Goal: Task Accomplishment & Management: Manage account settings

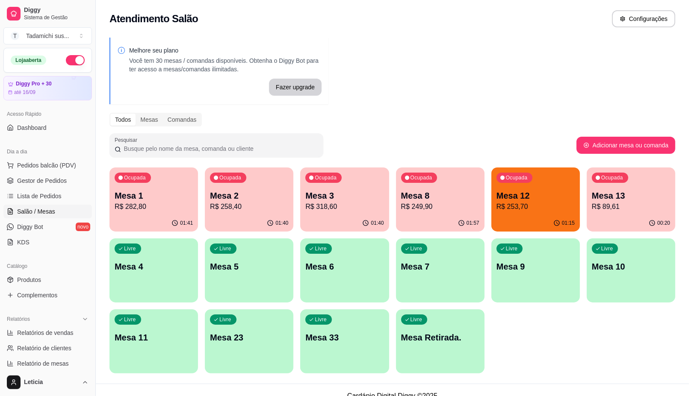
click at [533, 209] on p "R$ 253,70" at bounding box center [535, 207] width 78 height 10
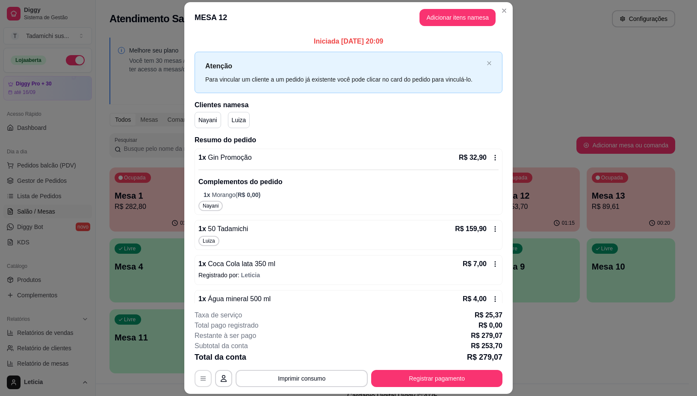
click at [195, 385] on button "button" at bounding box center [203, 378] width 17 height 17
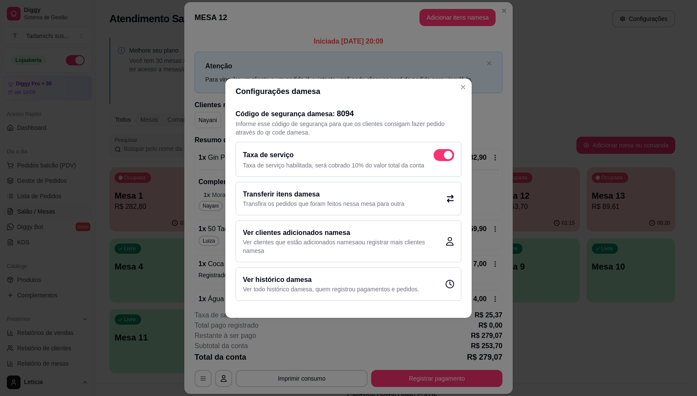
click at [446, 150] on span at bounding box center [444, 155] width 21 height 12
click at [439, 156] on input "checkbox" at bounding box center [436, 159] width 6 height 6
checkbox input "false"
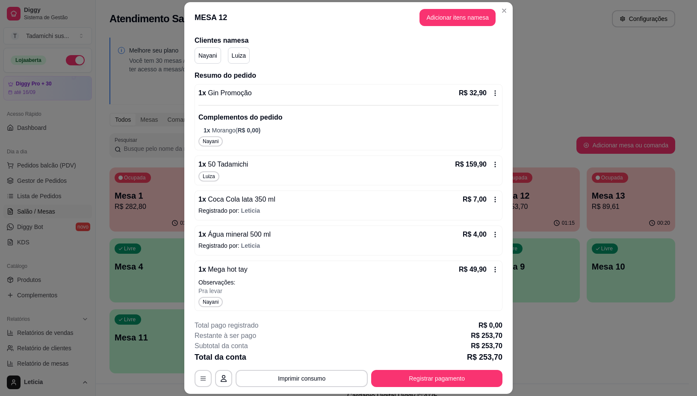
scroll to position [65, 0]
click at [432, 375] on button "Registrar pagamento" at bounding box center [436, 379] width 127 height 17
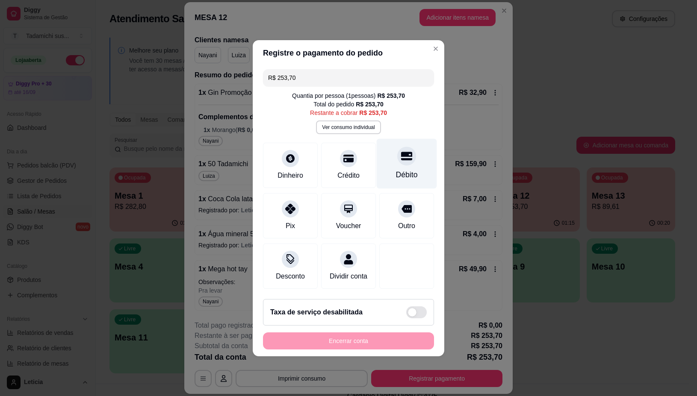
click at [400, 169] on div "Débito" at bounding box center [407, 174] width 22 height 11
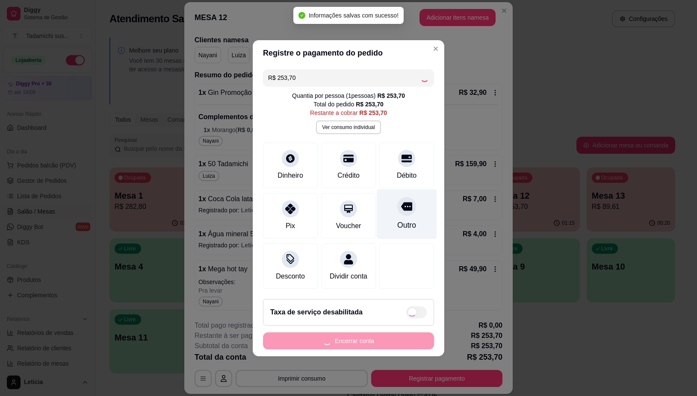
type input "R$ 0,00"
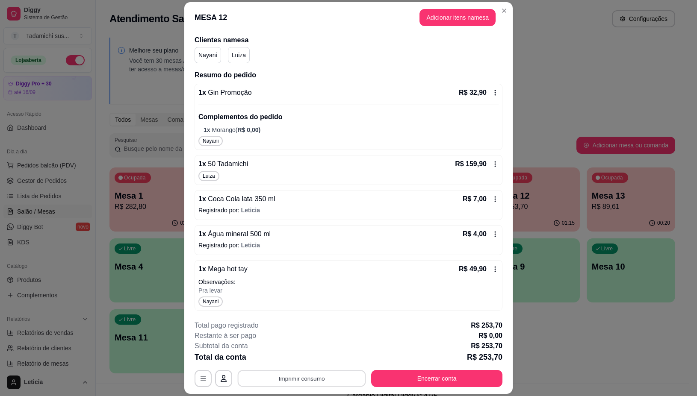
click at [262, 377] on button "Imprimir consumo" at bounding box center [302, 379] width 128 height 17
click at [304, 343] on button "IMPRESSORA" at bounding box center [300, 343] width 66 height 14
click at [422, 380] on button "Encerrar conta" at bounding box center [436, 378] width 131 height 17
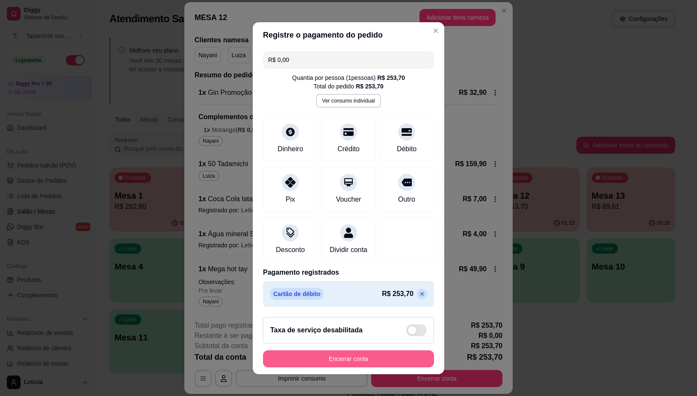
click at [375, 360] on button "Encerrar conta" at bounding box center [348, 359] width 171 height 17
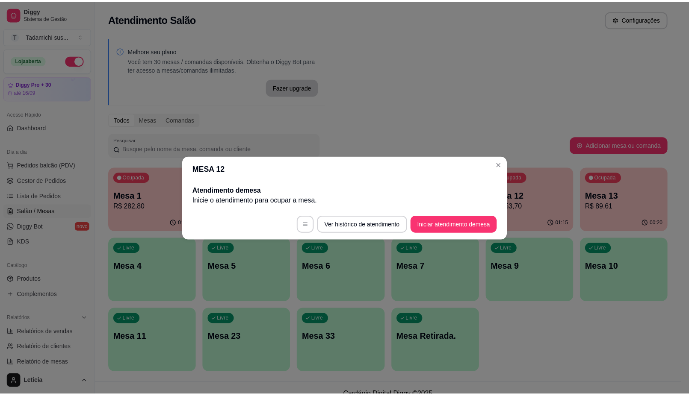
scroll to position [0, 0]
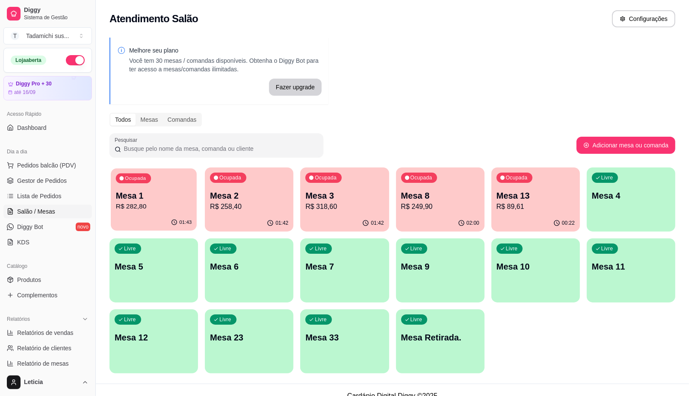
click at [162, 202] on p "R$ 282,80" at bounding box center [154, 207] width 76 height 10
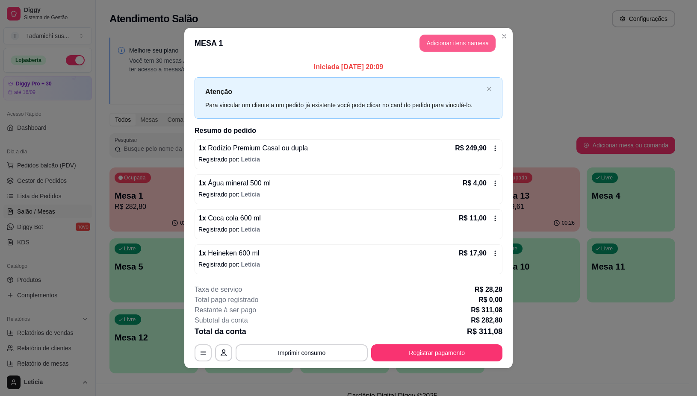
click at [447, 41] on button "Adicionar itens na mesa" at bounding box center [457, 43] width 76 height 17
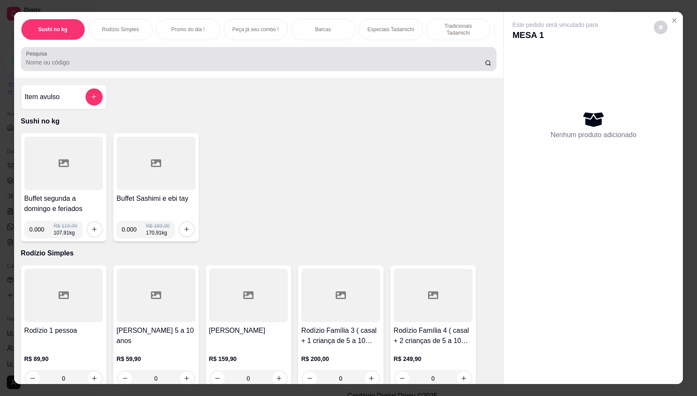
click at [118, 62] on input "Pesquisa" at bounding box center [255, 62] width 459 height 9
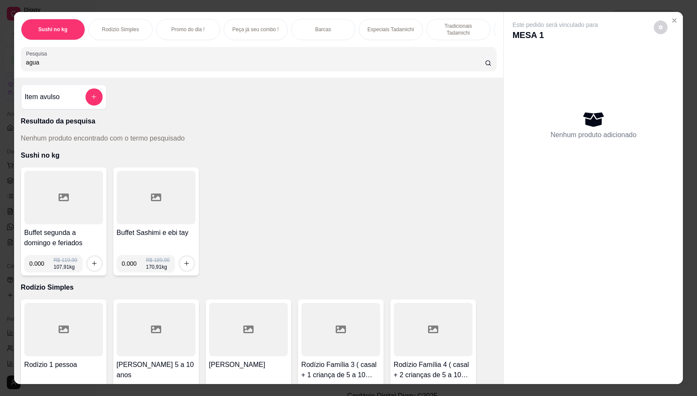
click at [118, 62] on input "agua" at bounding box center [255, 62] width 459 height 9
type input "a"
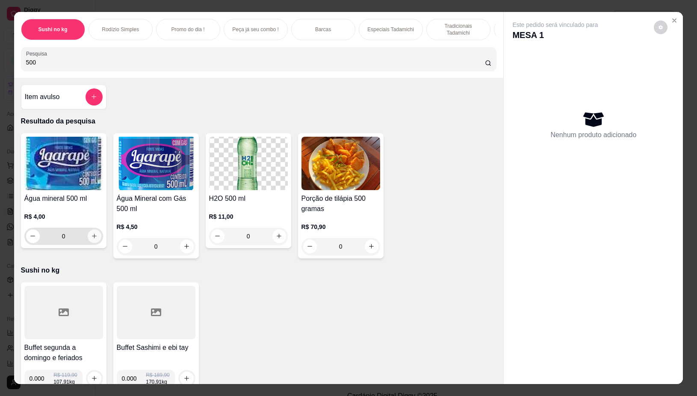
type input "500"
click at [91, 238] on icon "increase-product-quantity" at bounding box center [94, 236] width 6 height 6
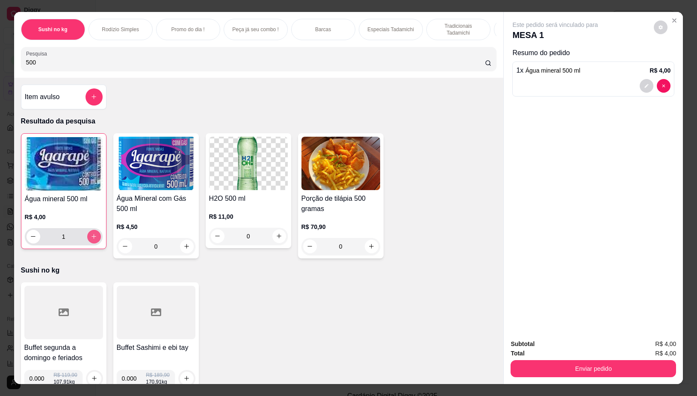
type input "1"
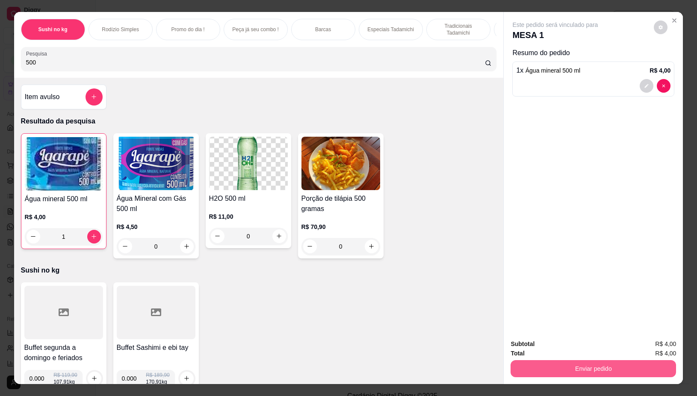
click at [596, 363] on button "Enviar pedido" at bounding box center [593, 368] width 165 height 17
click at [589, 339] on button "Não registrar e enviar pedido" at bounding box center [564, 344] width 89 height 16
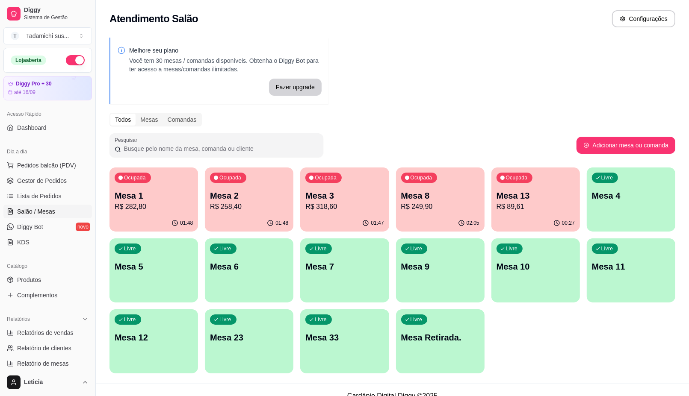
click at [152, 193] on p "Mesa 1" at bounding box center [154, 196] width 78 height 12
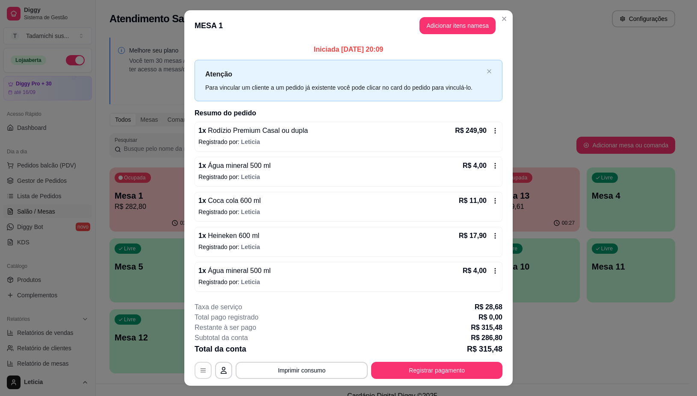
click at [206, 371] on button "button" at bounding box center [203, 370] width 17 height 17
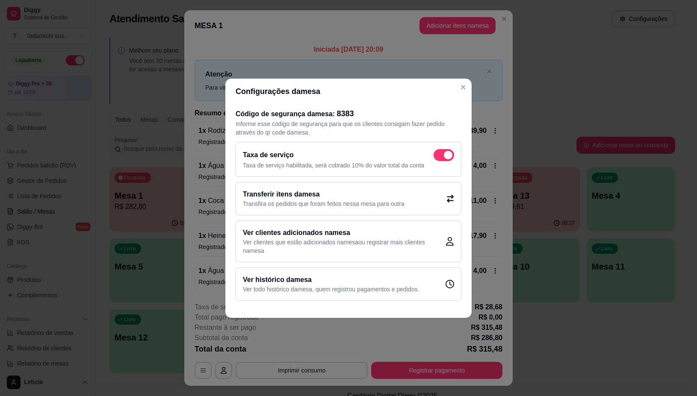
click at [442, 153] on span at bounding box center [444, 155] width 21 height 12
click at [439, 156] on input "checkbox" at bounding box center [436, 159] width 6 height 6
checkbox input "false"
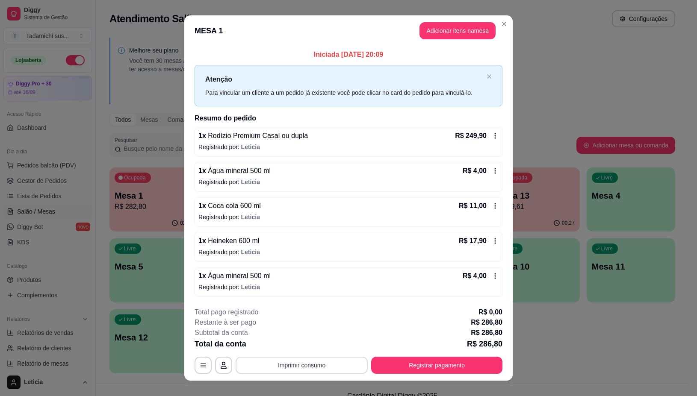
click at [304, 365] on button "Imprimir consumo" at bounding box center [302, 365] width 132 height 17
click at [299, 326] on button "IMPRESSORA" at bounding box center [300, 329] width 66 height 14
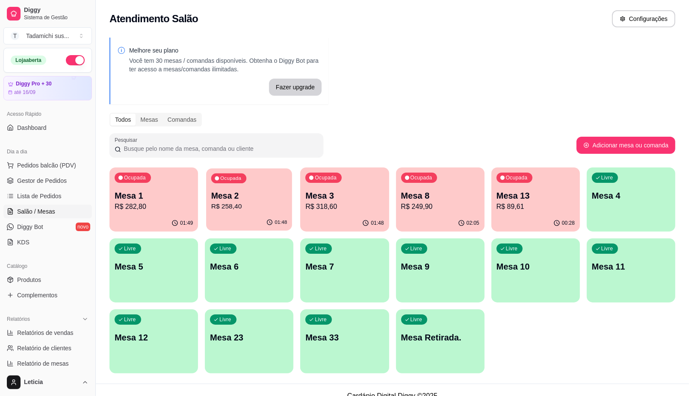
click at [248, 203] on p "R$ 258,40" at bounding box center [249, 207] width 76 height 10
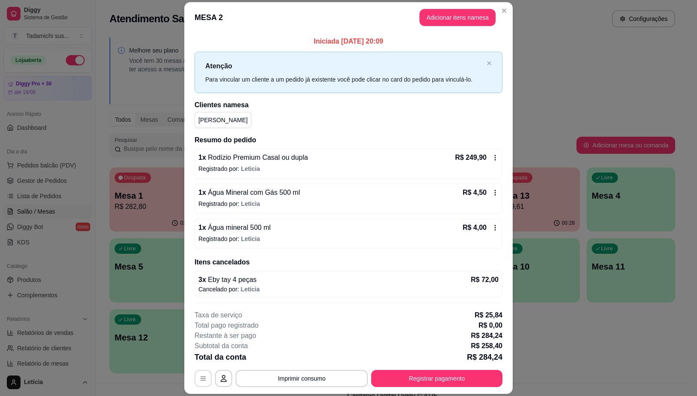
click at [201, 386] on button "button" at bounding box center [203, 378] width 17 height 17
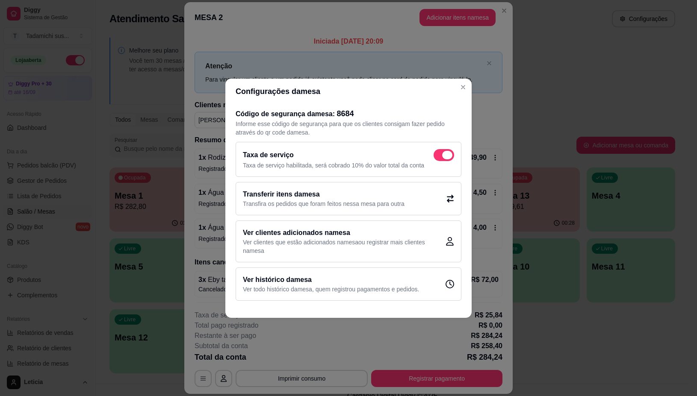
click at [445, 157] on span at bounding box center [447, 155] width 10 height 9
click at [439, 157] on input "checkbox" at bounding box center [436, 159] width 6 height 6
checkbox input "false"
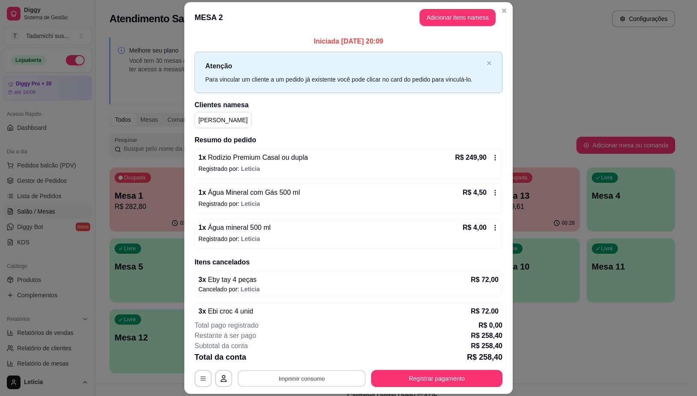
click at [313, 381] on button "Imprimir consumo" at bounding box center [302, 379] width 128 height 17
click at [311, 344] on button "IMPRESSORA" at bounding box center [300, 343] width 66 height 14
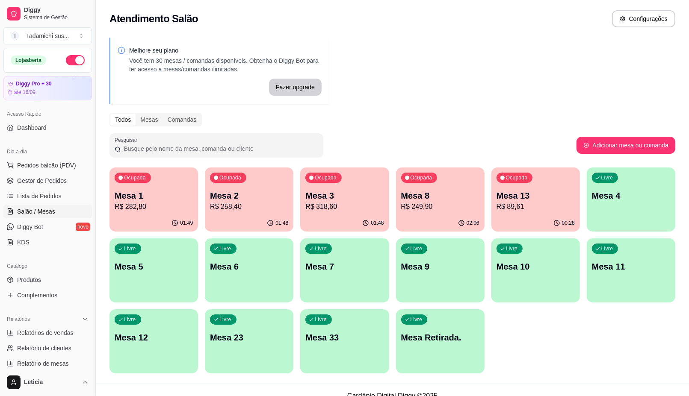
click at [346, 208] on p "R$ 318,60" at bounding box center [344, 207] width 78 height 10
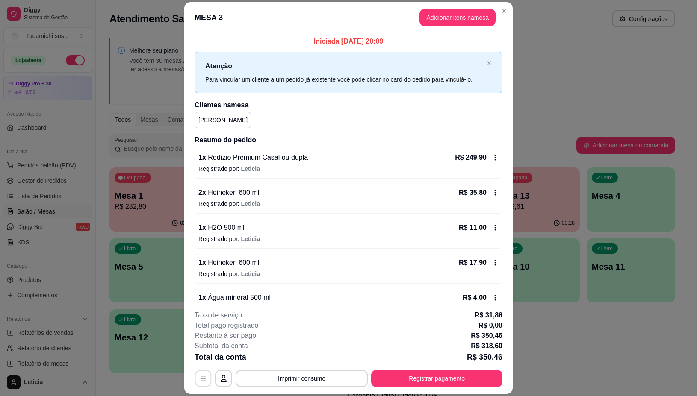
click at [204, 381] on button "button" at bounding box center [203, 379] width 17 height 17
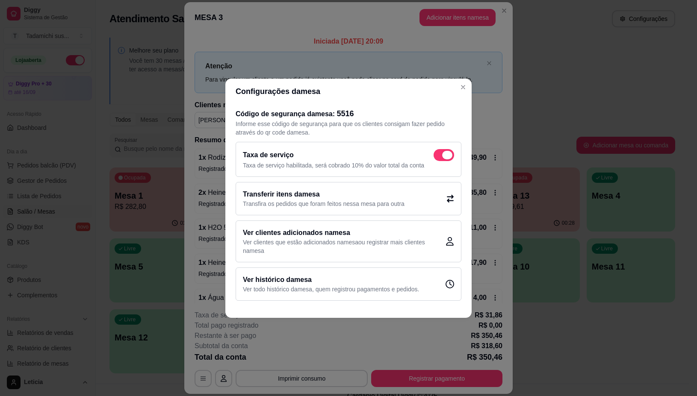
click at [445, 154] on span at bounding box center [447, 155] width 10 height 9
click at [439, 156] on input "checkbox" at bounding box center [436, 159] width 6 height 6
checkbox input "false"
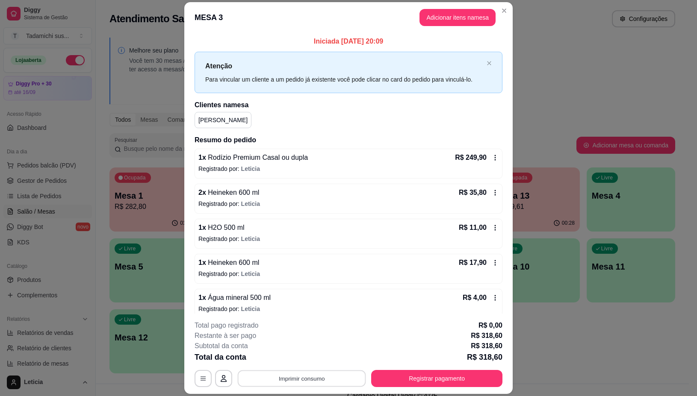
click at [317, 380] on button "Imprimir consumo" at bounding box center [302, 379] width 128 height 17
click at [307, 341] on button "IMPRESSORA" at bounding box center [300, 343] width 66 height 14
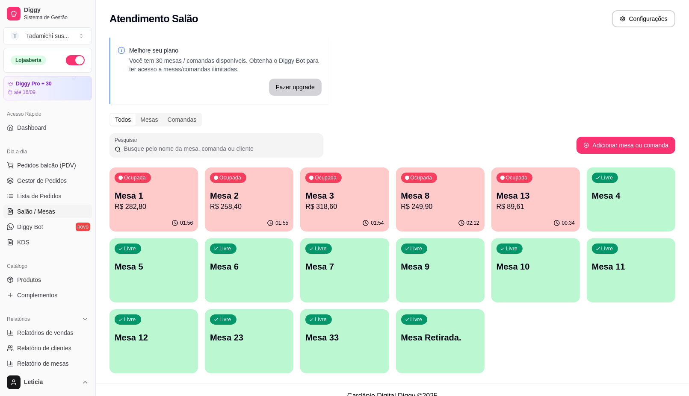
click at [153, 216] on div "01:56" at bounding box center [153, 223] width 89 height 17
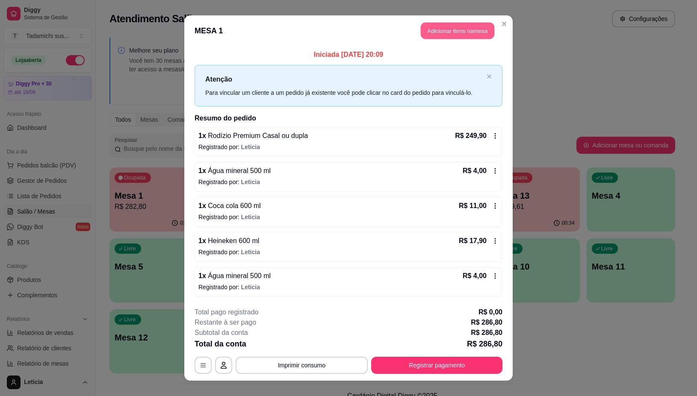
click at [435, 29] on button "Adicionar itens na mesa" at bounding box center [458, 31] width 74 height 17
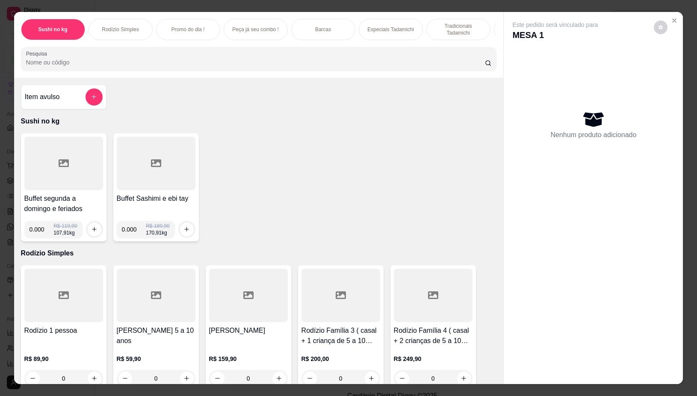
click at [116, 67] on input "Pesquisa" at bounding box center [255, 62] width 459 height 9
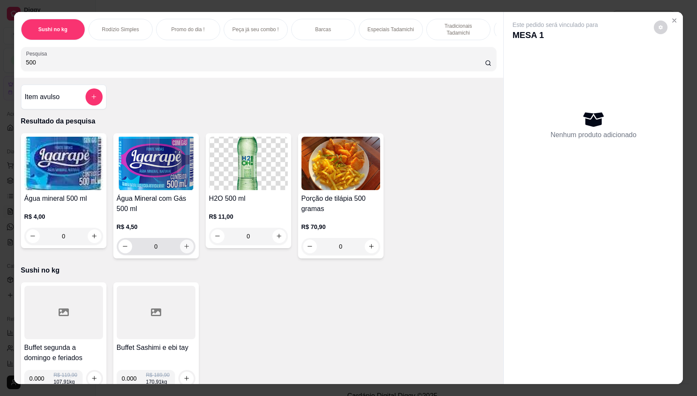
type input "500"
click at [186, 251] on button "increase-product-quantity" at bounding box center [187, 247] width 14 height 14
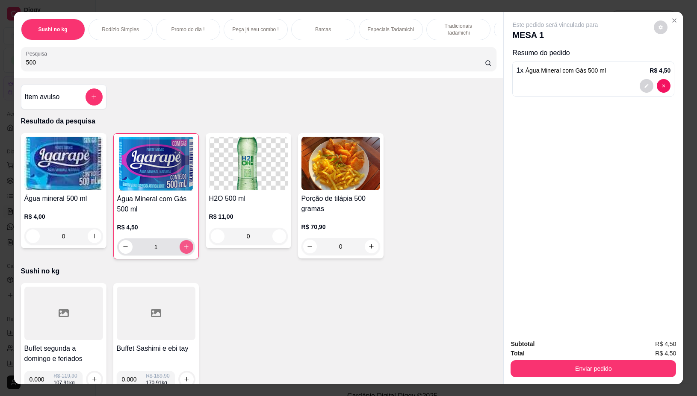
type input "1"
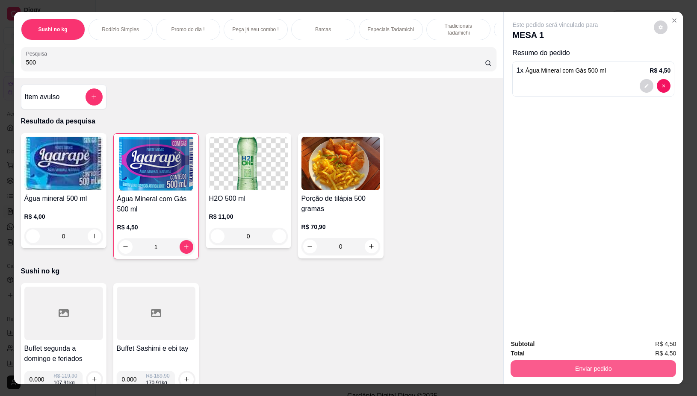
click at [593, 366] on button "Enviar pedido" at bounding box center [593, 368] width 165 height 17
click at [578, 345] on button "Não registrar e enviar pedido" at bounding box center [564, 344] width 89 height 16
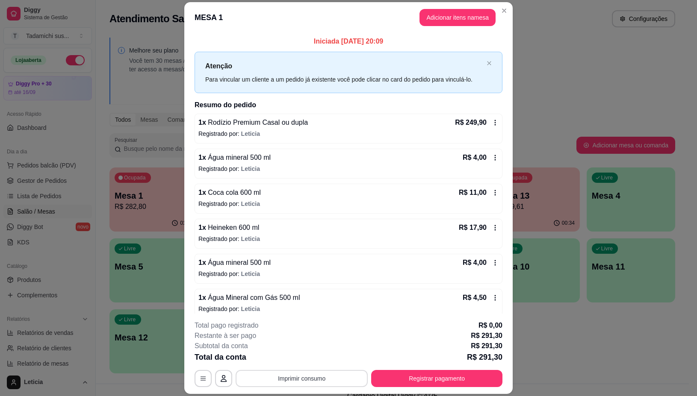
click at [339, 376] on button "Imprimir consumo" at bounding box center [302, 378] width 132 height 17
click at [304, 342] on button "IMPRESSORA" at bounding box center [300, 343] width 66 height 14
click at [433, 375] on button "Registrar pagamento" at bounding box center [436, 378] width 131 height 17
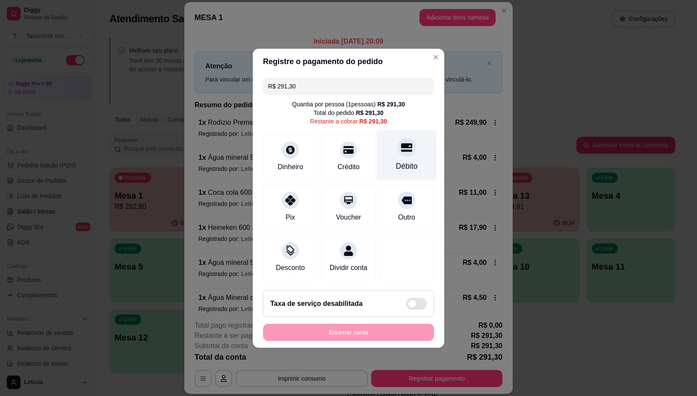
click at [404, 161] on div "Débito" at bounding box center [407, 166] width 22 height 11
type input "R$ 0,00"
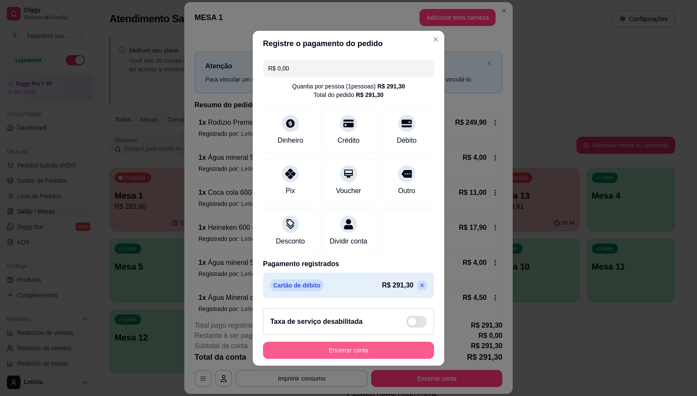
click at [375, 353] on button "Encerrar conta" at bounding box center [348, 350] width 171 height 17
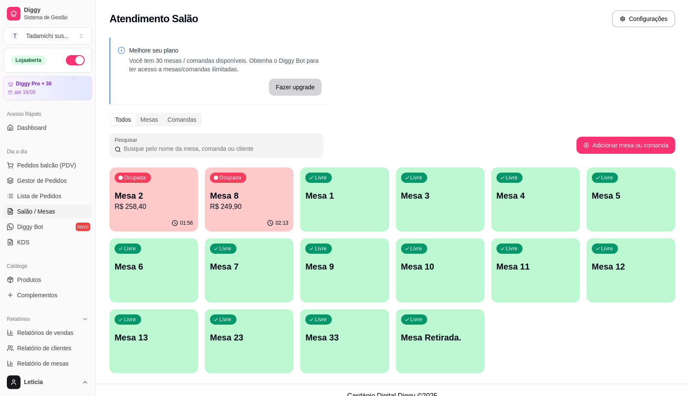
click at [185, 203] on p "R$ 258,40" at bounding box center [154, 207] width 78 height 10
click at [137, 212] on div "Ocupada Mesa 2 R$ 258,40" at bounding box center [153, 191] width 89 height 47
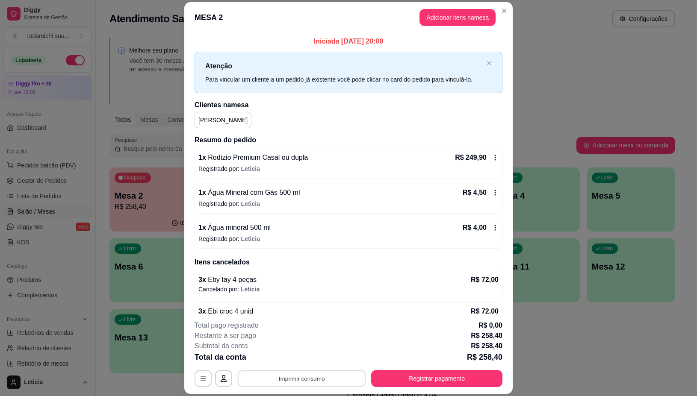
click at [330, 383] on button "Imprimir consumo" at bounding box center [302, 379] width 128 height 17
click at [300, 341] on button "IMPRESSORA" at bounding box center [300, 343] width 66 height 14
click at [452, 373] on button "Registrar pagamento" at bounding box center [436, 379] width 127 height 17
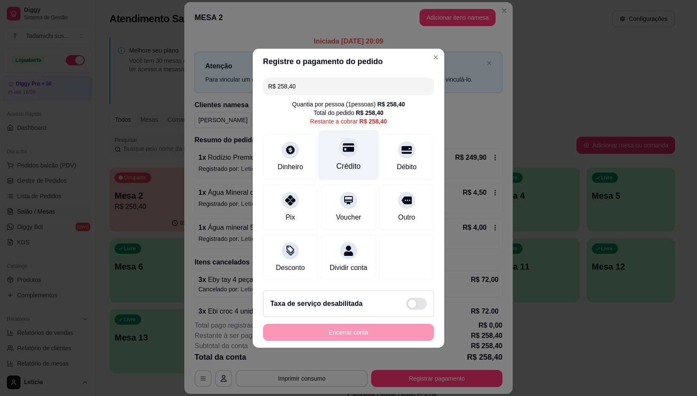
click at [344, 142] on icon at bounding box center [348, 147] width 11 height 11
type input "R$ 0,00"
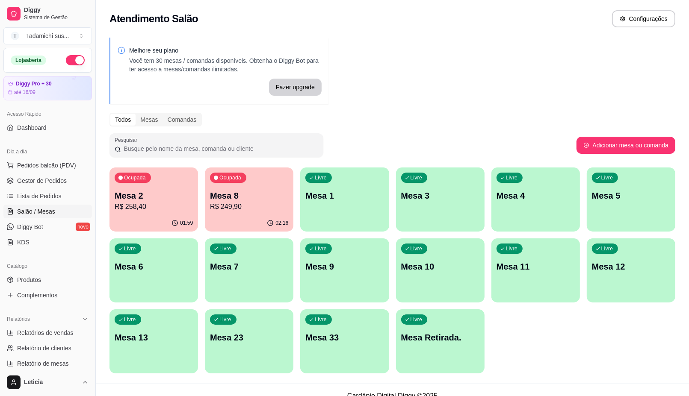
click at [160, 176] on div "Ocupada Mesa 2 R$ 258,40" at bounding box center [153, 191] width 89 height 47
click at [271, 191] on p "Mesa 8" at bounding box center [249, 196] width 78 height 12
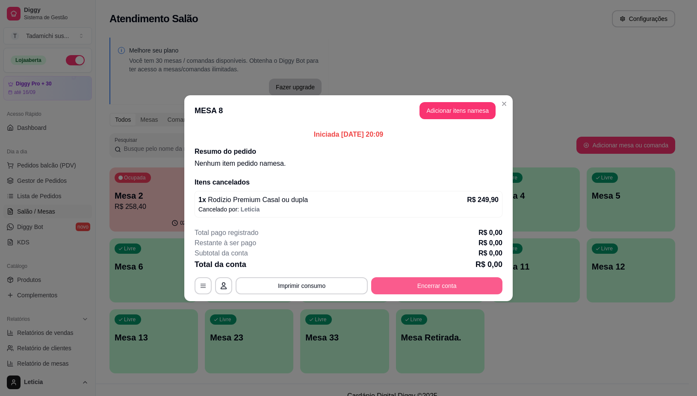
click at [416, 282] on button "Encerrar conta" at bounding box center [436, 285] width 131 height 17
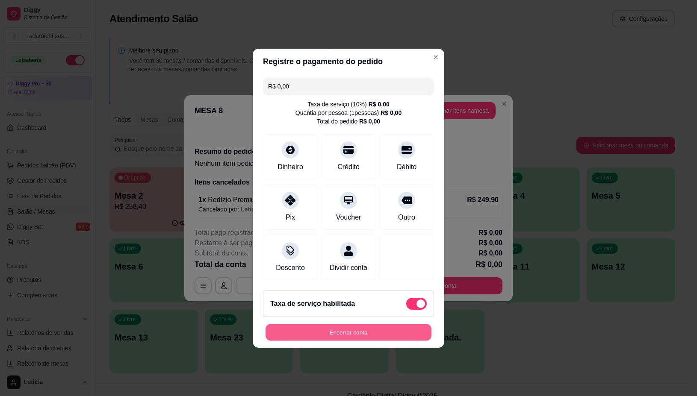
click at [398, 331] on button "Encerrar conta" at bounding box center [349, 332] width 166 height 17
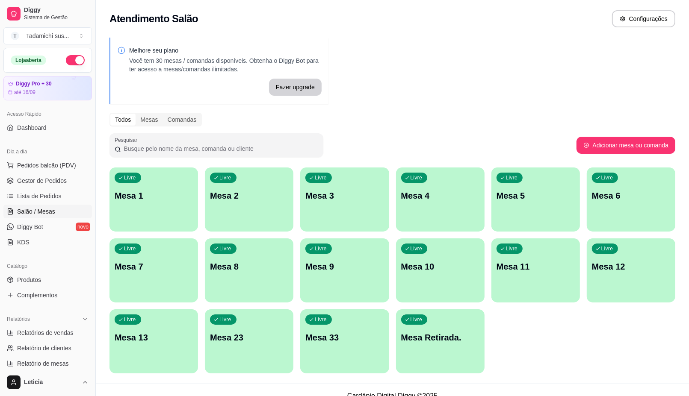
click at [41, 212] on span "Salão / Mesas" at bounding box center [36, 211] width 38 height 9
click at [44, 212] on span "Salão / Mesas" at bounding box center [36, 211] width 38 height 9
click at [48, 211] on span "Salão / Mesas" at bounding box center [36, 211] width 38 height 9
click at [56, 205] on link "Salão / Mesas" at bounding box center [47, 212] width 89 height 14
